Goal: Information Seeking & Learning: Learn about a topic

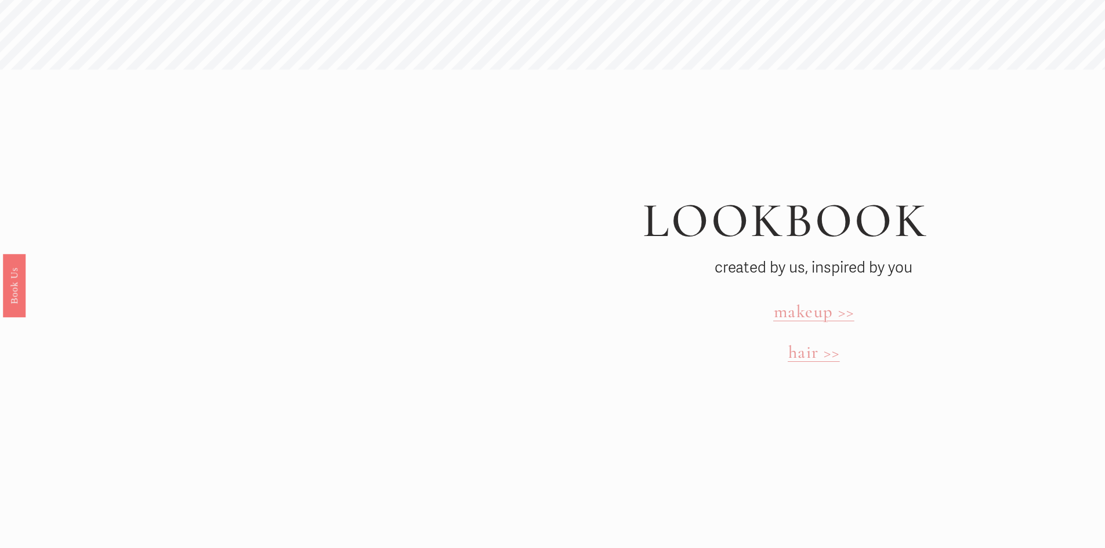
scroll to position [3943, 0]
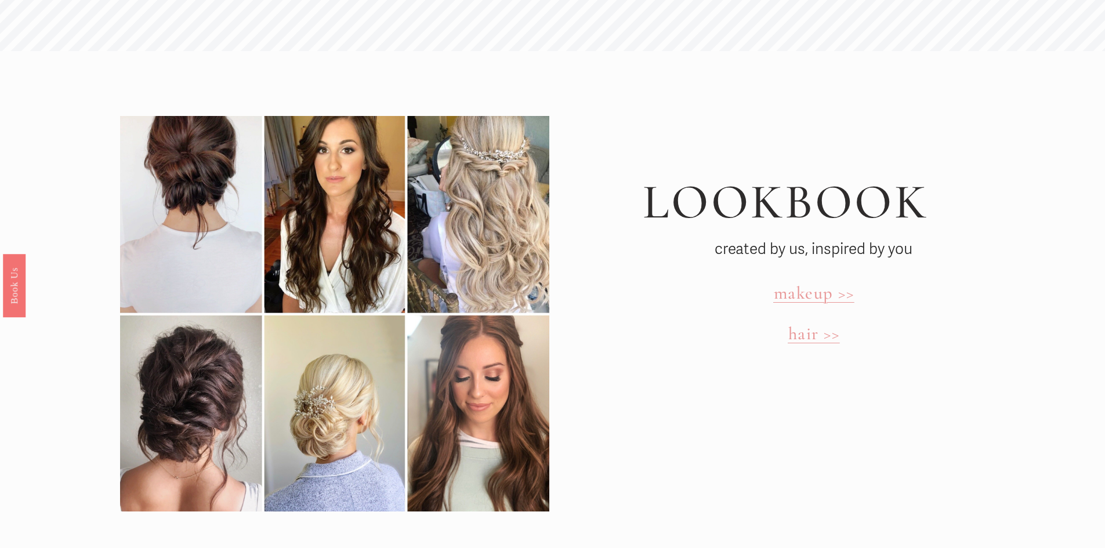
click at [801, 323] on span "hair >>" at bounding box center [814, 333] width 52 height 21
